Goal: Obtain resource: Obtain resource

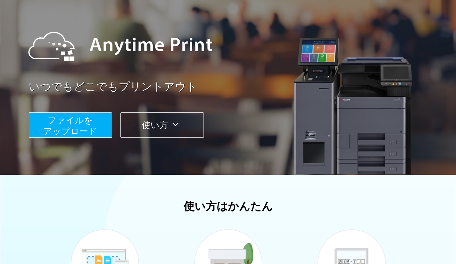
scroll to position [109, 0]
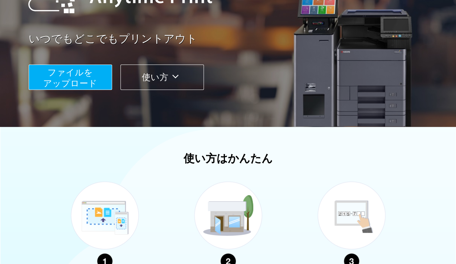
click at [75, 80] on span "ファイルを ​​アップロード" at bounding box center [70, 78] width 54 height 21
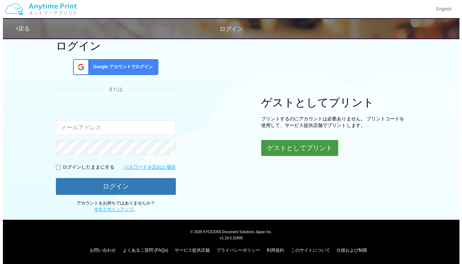
scroll to position [39, 0]
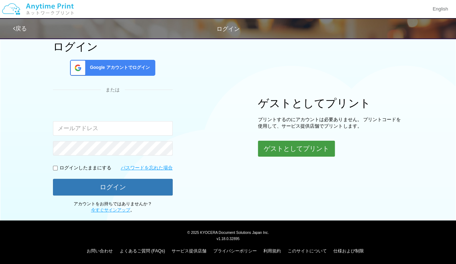
click at [302, 147] on button "ゲストとしてプリント" at bounding box center [296, 149] width 77 height 16
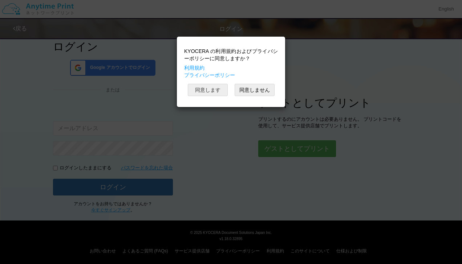
click at [210, 89] on button "同意します" at bounding box center [208, 90] width 40 height 12
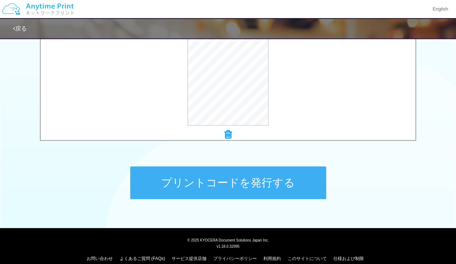
scroll to position [288, 0]
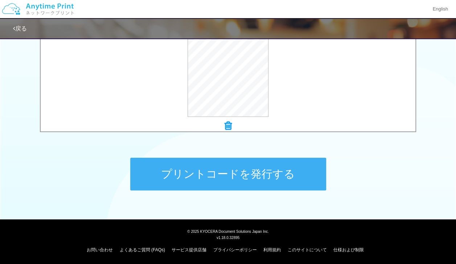
click at [259, 179] on button "プリントコードを発行する" at bounding box center [228, 174] width 196 height 33
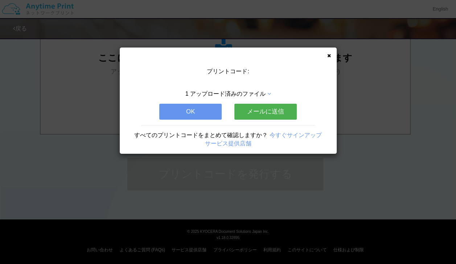
scroll to position [0, 0]
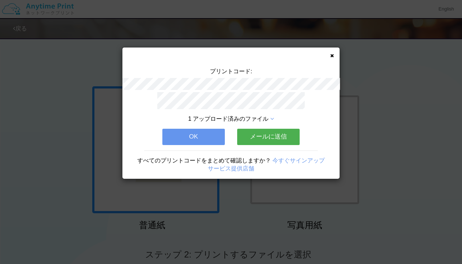
click at [333, 54] on icon at bounding box center [332, 55] width 4 height 5
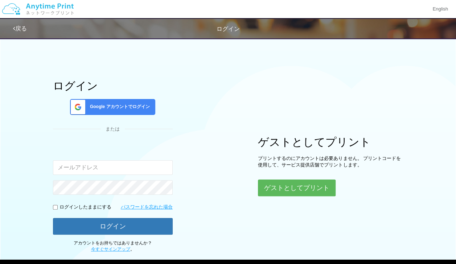
scroll to position [39, 0]
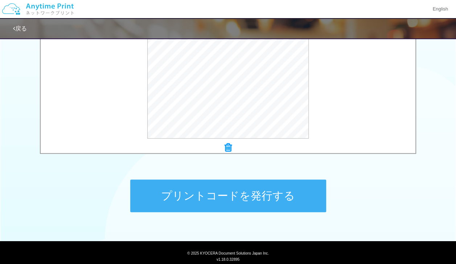
scroll to position [288, 0]
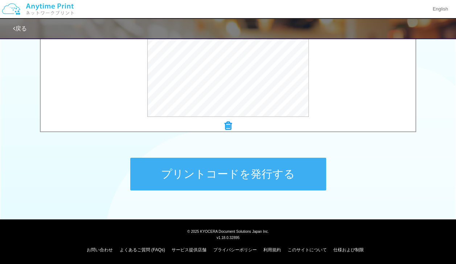
click at [233, 172] on button "プリントコードを発行する" at bounding box center [228, 174] width 196 height 33
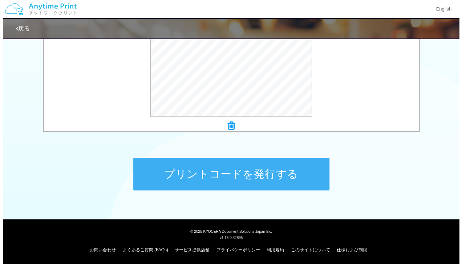
scroll to position [0, 0]
